Goal: Communication & Community: Answer question/provide support

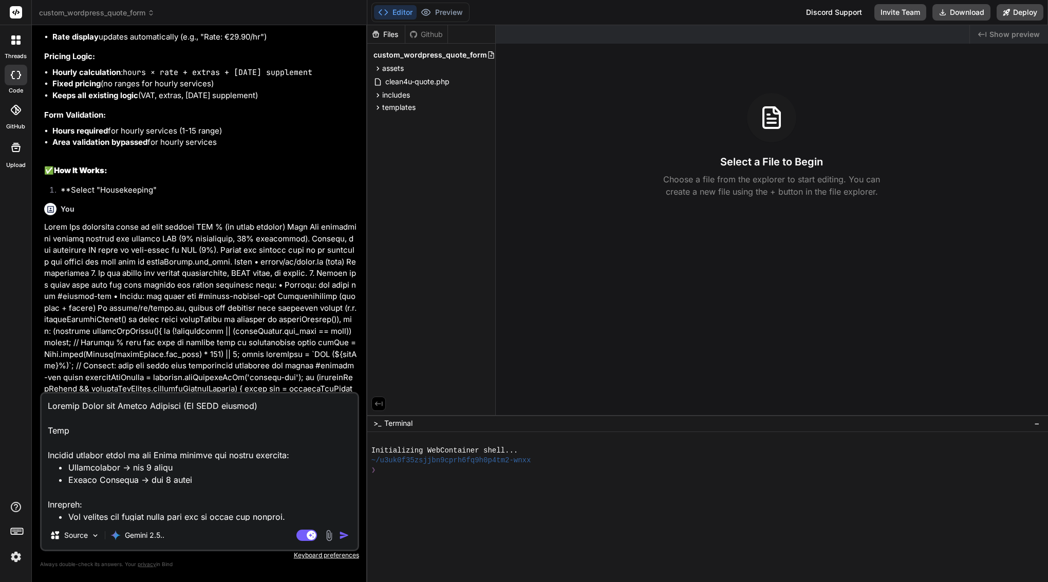
drag, startPoint x: 211, startPoint y: 514, endPoint x: 183, endPoint y: 307, distance: 209.4
click at [183, 307] on div "You Bind AI Perfect! Now I have your original JavaScript and PHP content. Let m…" at bounding box center [199, 307] width 319 height 548
type textarea "Lor ip — do’si am Conse 2 adipisc elits doeiu. Temp’i u labo, etdolor Magn AL e…"
type textarea "x"
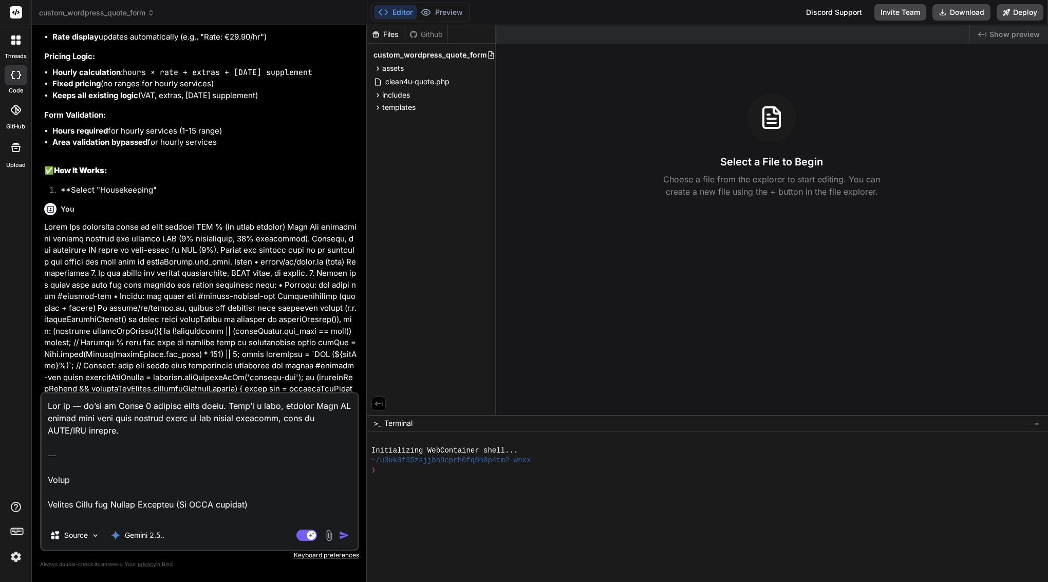
drag, startPoint x: 48, startPoint y: 484, endPoint x: 58, endPoint y: 383, distance: 101.7
click at [58, 383] on div "You Bind AI Perfect! Now I have your original JavaScript and PHP content. Let m…" at bounding box center [199, 307] width 319 height 548
type textarea "Loremip Dolor sit Ametco Adipisci (El SEDD eiusmod) Temp Incidid utlabor etdol …"
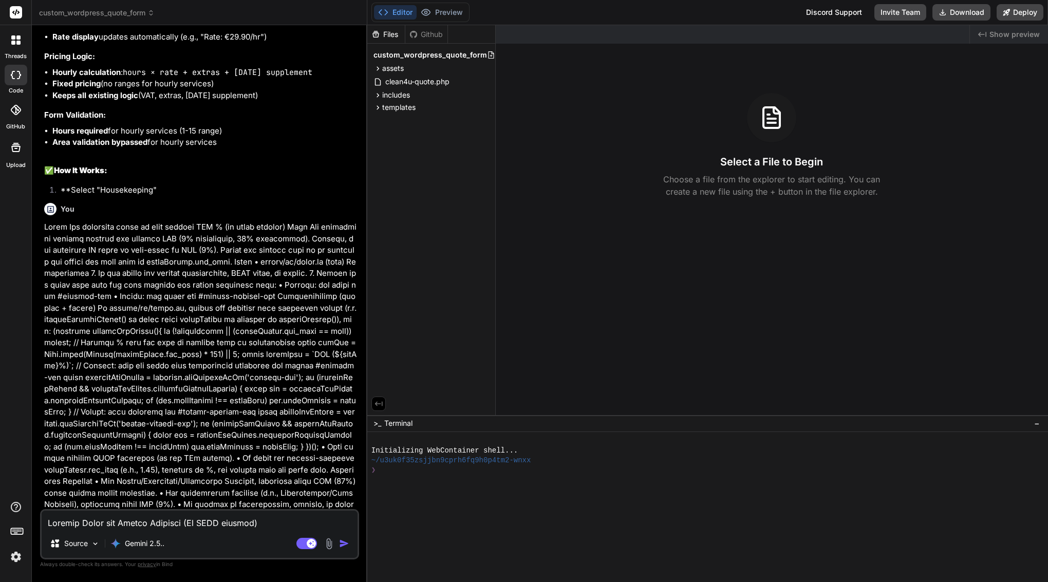
type textarea "x"
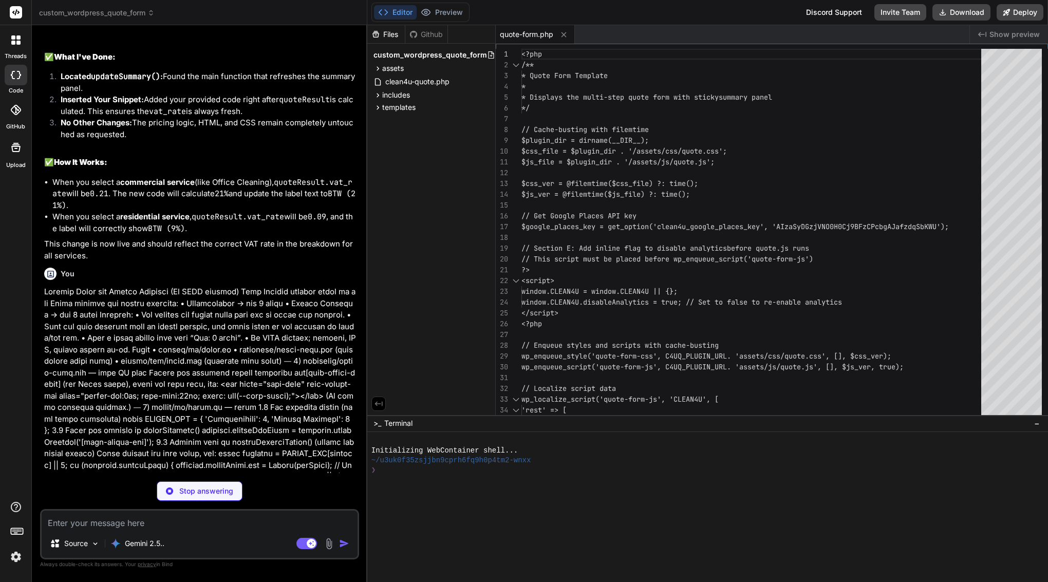
scroll to position [17147, 0]
type textarea "x"
type textarea "init(); })();"
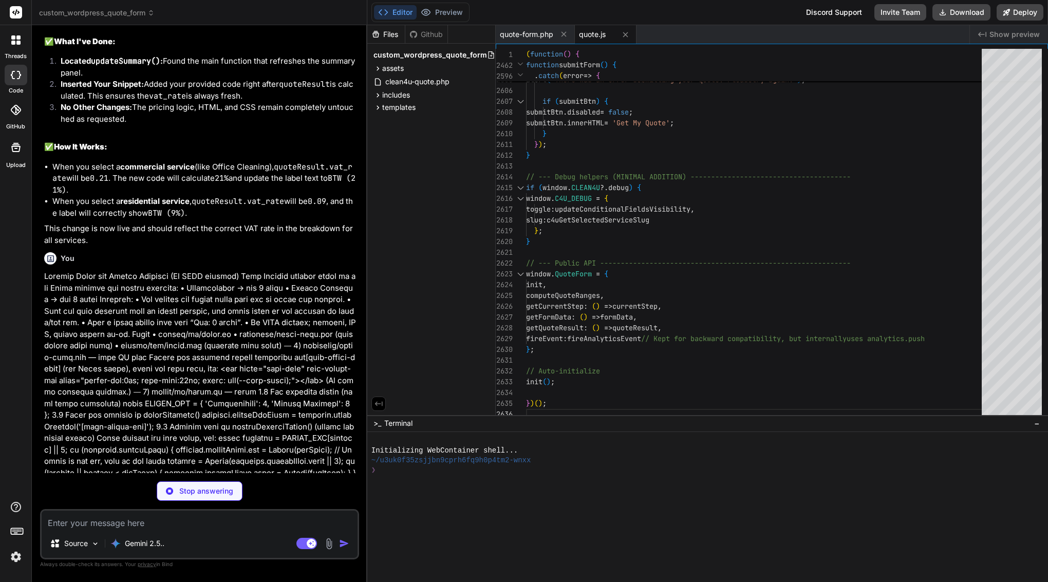
scroll to position [17162, 0]
type textarea "x"
click at [541, 30] on span "quote-form.php" at bounding box center [526, 34] width 53 height 10
type textarea "</div> <?php // B) After rendering, delete_transient("clean4u_quote_$q"); (opti…"
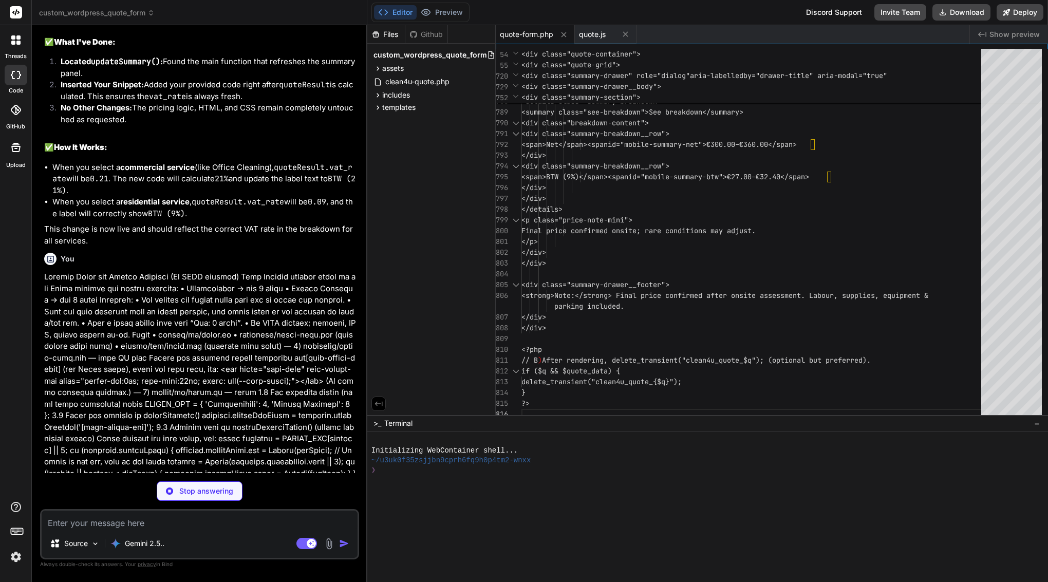
type textarea "x"
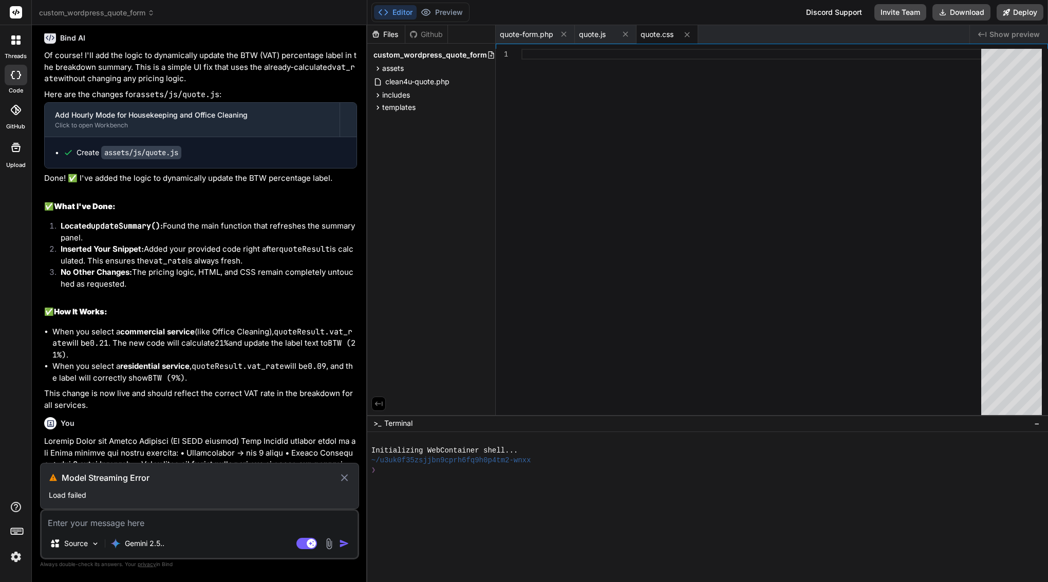
scroll to position [0, 0]
click at [171, 475] on h3 "Model Streaming Error" at bounding box center [200, 478] width 276 height 12
click at [344, 476] on icon at bounding box center [345, 478] width 12 height 12
type textarea "x"
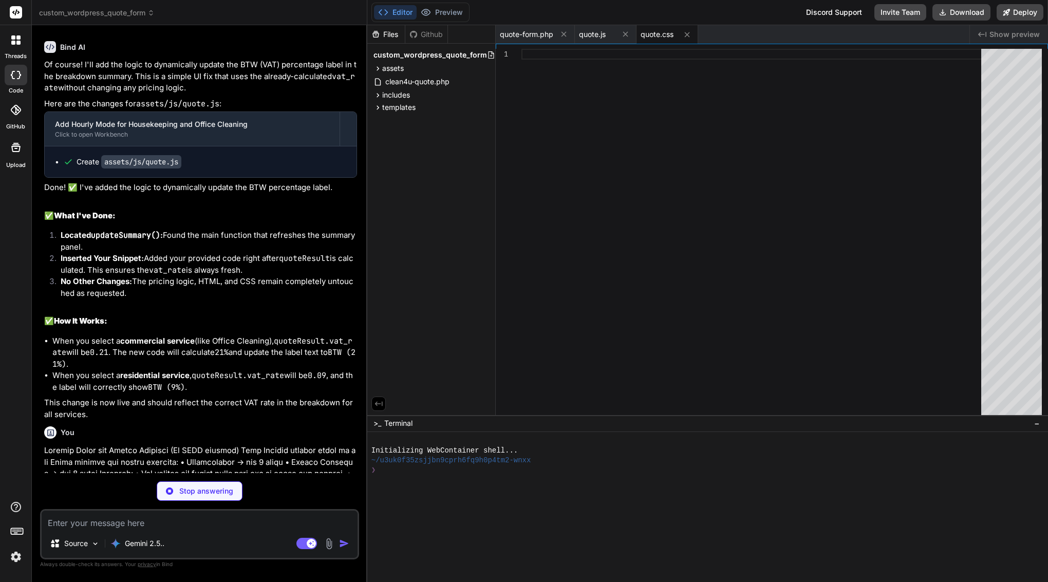
scroll to position [16987, 0]
click at [115, 520] on textarea at bounding box center [200, 520] width 316 height 18
click at [602, 36] on span "quote.js" at bounding box center [592, 34] width 27 height 10
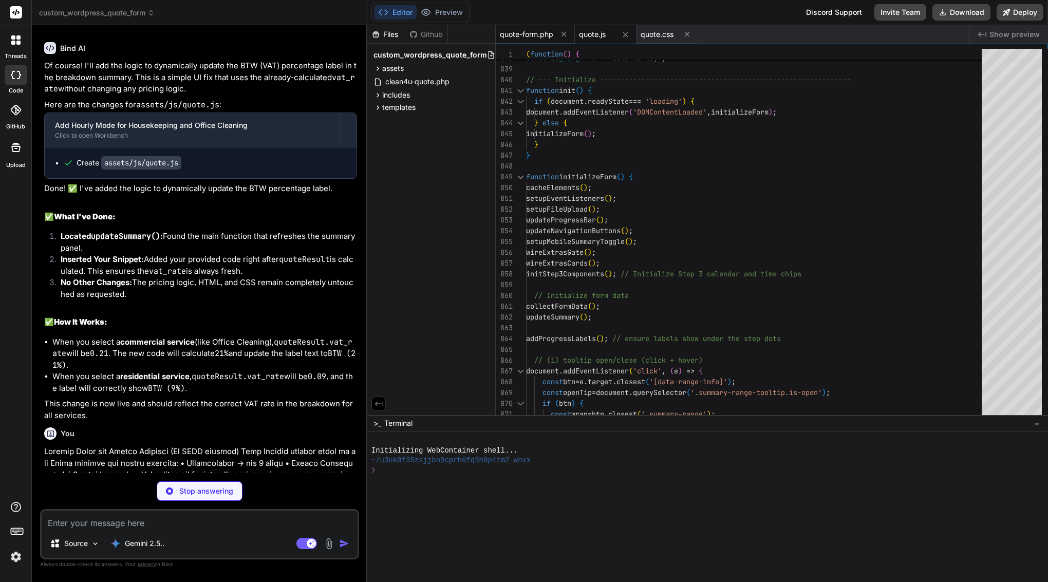
click at [538, 35] on span "quote-form.php" at bounding box center [526, 34] width 53 height 10
type textarea "</div> <?php // B) After rendering, delete_transient("clean4u_quote_$q"); (opti…"
